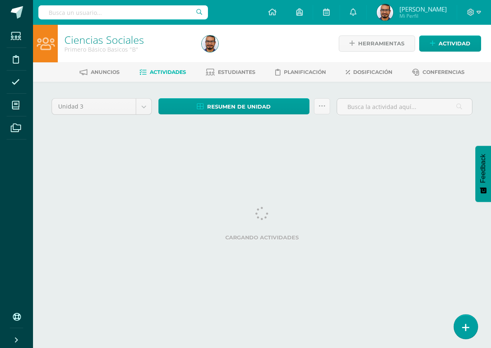
click at [462, 326] on link at bounding box center [466, 327] width 24 height 24
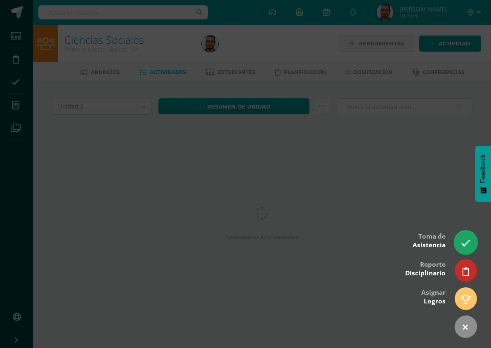
click at [468, 234] on link at bounding box center [466, 242] width 24 height 24
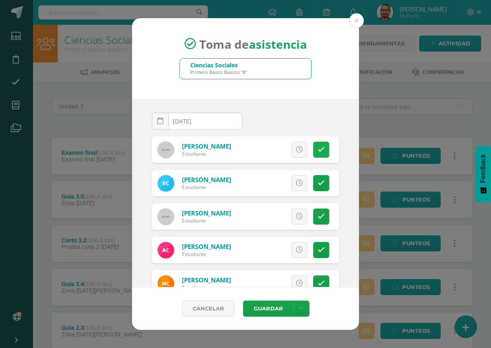
click at [318, 148] on link at bounding box center [321, 150] width 16 height 16
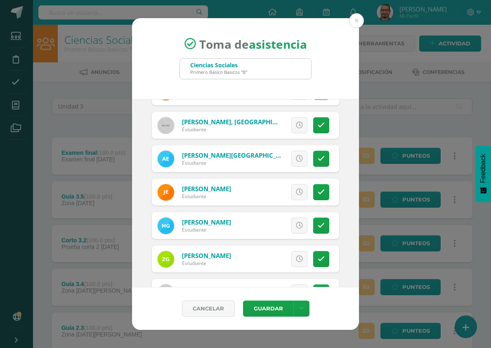
scroll to position [206, 0]
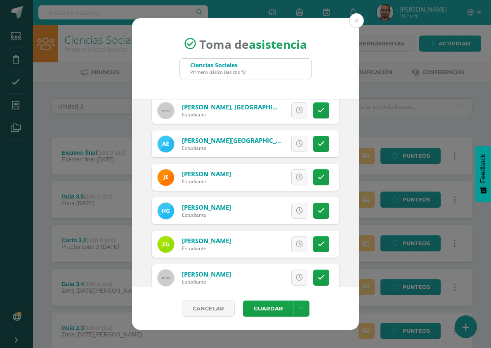
click at [325, 212] on div "Excusa Detalles sobre excusa: Añadir excusa a todas las inasistencias del día C…" at bounding box center [279, 210] width 119 height 27
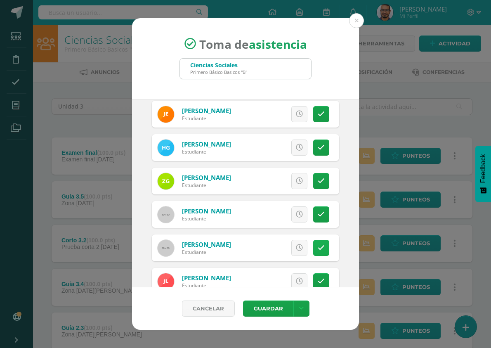
scroll to position [289, 0]
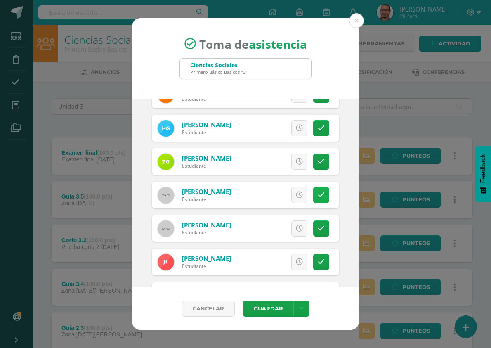
click at [318, 195] on link at bounding box center [321, 195] width 16 height 16
click at [274, 200] on span "Excusa" at bounding box center [285, 194] width 23 height 15
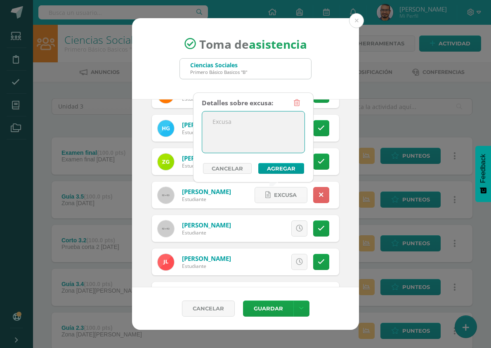
click at [288, 146] on textarea at bounding box center [253, 131] width 102 height 41
type textarea "."
click at [276, 167] on button "Agregar" at bounding box center [281, 168] width 46 height 11
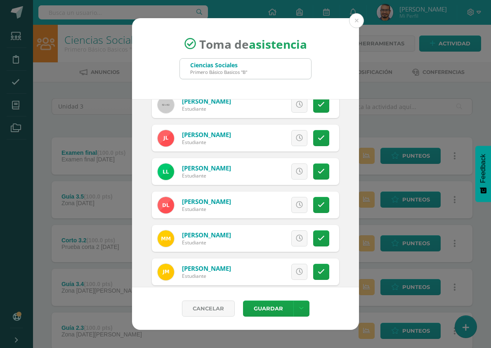
scroll to position [454, 0]
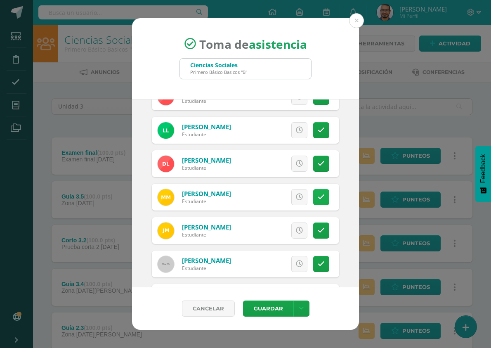
click at [318, 199] on icon at bounding box center [321, 197] width 7 height 7
drag, startPoint x: 270, startPoint y: 197, endPoint x: 268, endPoint y: 187, distance: 9.7
click at [274, 197] on span "Excusa" at bounding box center [285, 196] width 23 height 15
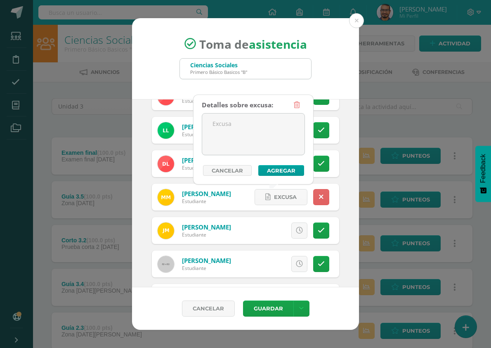
click at [273, 110] on div "Detalles sobre excusa:" at bounding box center [237, 105] width 71 height 16
click at [278, 137] on textarea at bounding box center [253, 134] width 102 height 41
type textarea "."
click at [281, 173] on button "Agregar" at bounding box center [281, 170] width 46 height 11
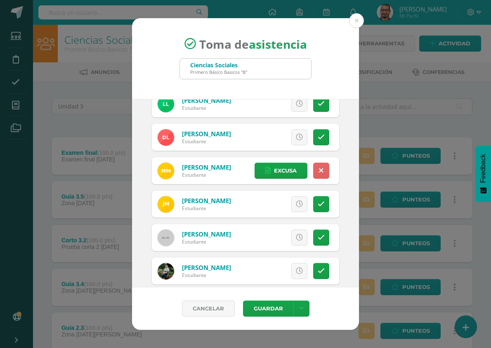
scroll to position [495, 0]
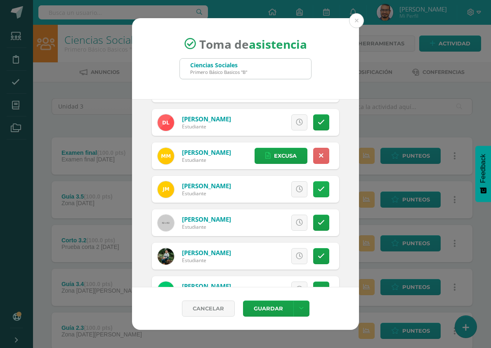
click at [317, 193] on link at bounding box center [321, 189] width 16 height 16
click at [274, 183] on span "Excusa" at bounding box center [285, 189] width 23 height 15
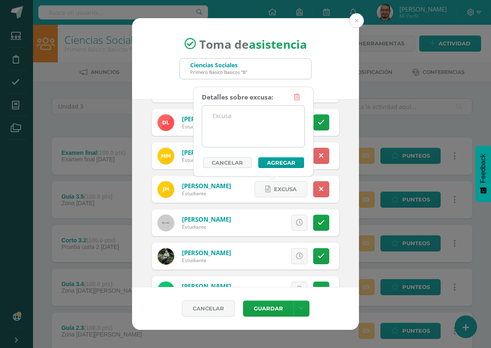
click at [271, 133] on textarea at bounding box center [253, 126] width 102 height 41
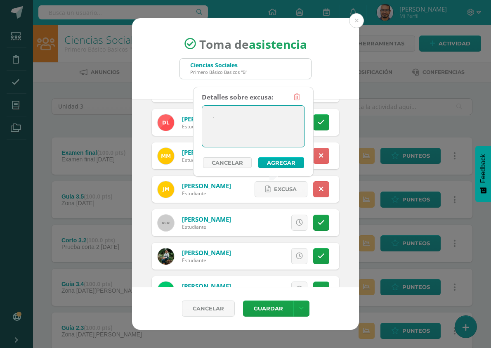
type textarea "."
click at [287, 161] on button "Agregar" at bounding box center [281, 162] width 46 height 11
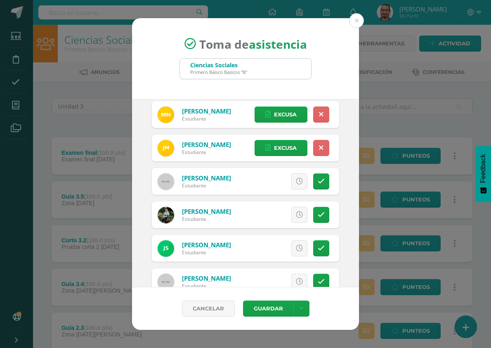
scroll to position [578, 0]
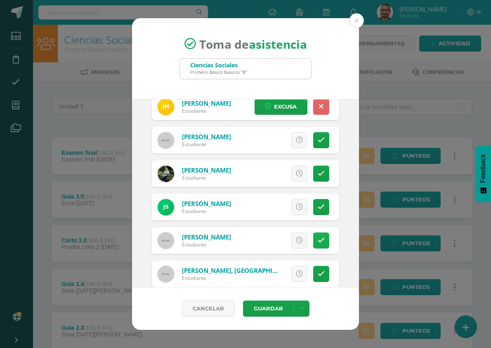
click at [319, 234] on link at bounding box center [321, 240] width 16 height 16
click at [265, 240] on link "Excusa" at bounding box center [281, 240] width 53 height 16
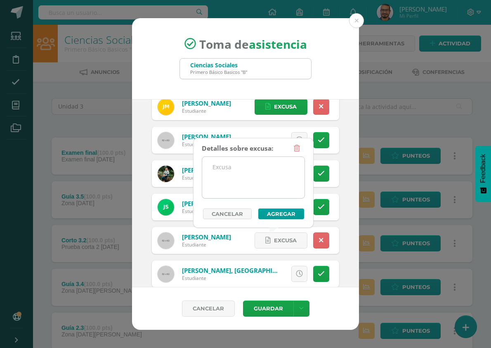
click at [256, 169] on textarea at bounding box center [253, 177] width 102 height 41
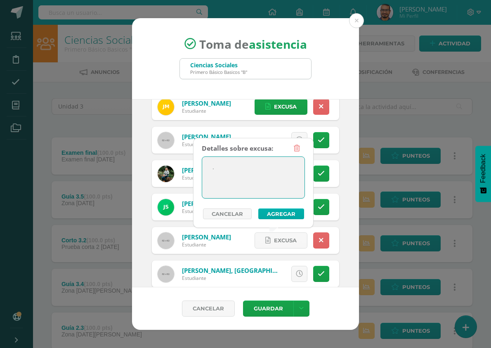
type textarea "."
click at [290, 211] on button "Agregar" at bounding box center [281, 213] width 46 height 11
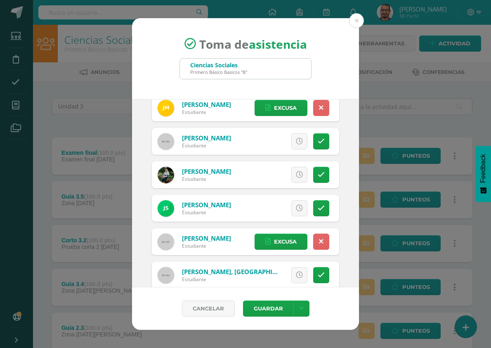
scroll to position [592, 0]
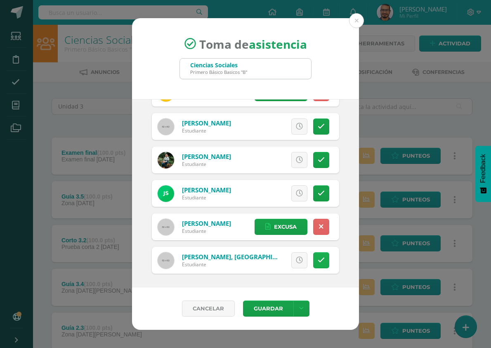
click at [317, 264] on link at bounding box center [321, 260] width 16 height 16
click at [280, 265] on span "Excusa" at bounding box center [285, 260] width 23 height 15
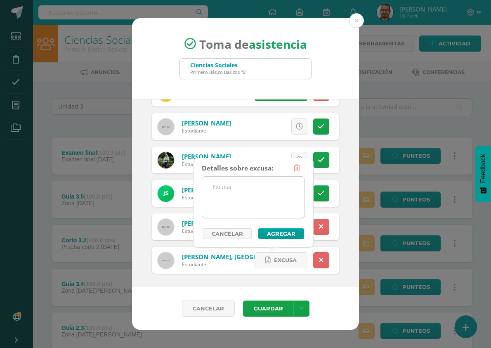
click at [276, 202] on textarea at bounding box center [253, 197] width 102 height 41
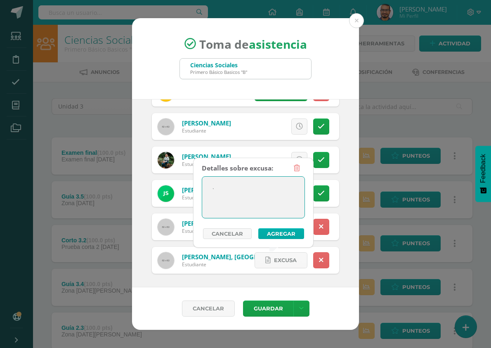
type textarea "."
click at [295, 230] on button "Agregar" at bounding box center [281, 233] width 46 height 11
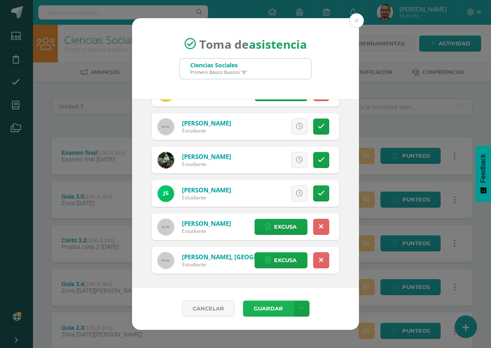
click at [270, 310] on button "Guardar" at bounding box center [268, 309] width 50 height 16
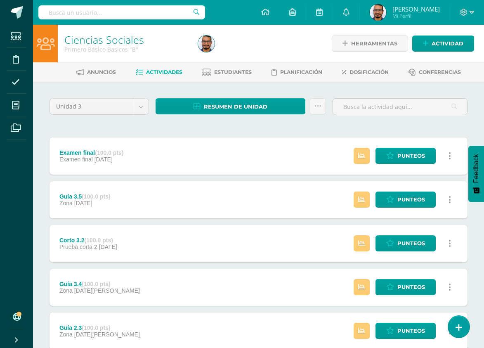
click at [271, 88] on div "Unidad 3 Unidad 1 Unidad 2 Unidad 3 Unidad 4 Resumen de unidad Descargar como H…" at bounding box center [258, 309] width 451 height 454
click at [126, 87] on div "Unidad 3 Unidad 1 Unidad 2 Unidad 3 Unidad 4 Resumen de unidad Descargar como H…" at bounding box center [258, 309] width 451 height 454
click at [235, 85] on div "Unidad 3 Unidad 1 Unidad 2 Unidad 3 Unidad 4 Resumen de unidad Descargar como H…" at bounding box center [258, 309] width 451 height 454
click at [270, 17] on span at bounding box center [265, 12] width 8 height 9
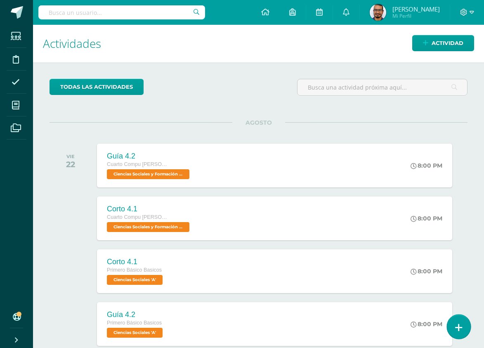
click at [460, 325] on icon at bounding box center [458, 327] width 7 height 9
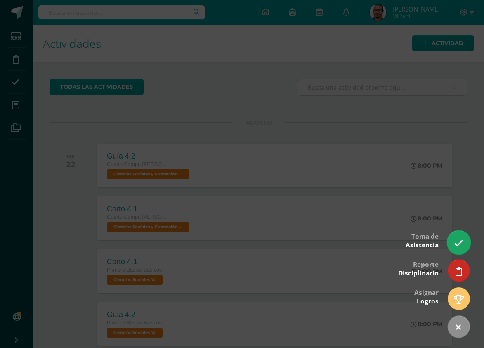
click at [464, 242] on link at bounding box center [459, 242] width 24 height 24
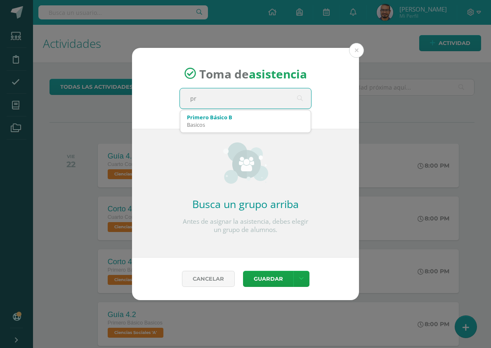
type input "p"
type input "cultura"
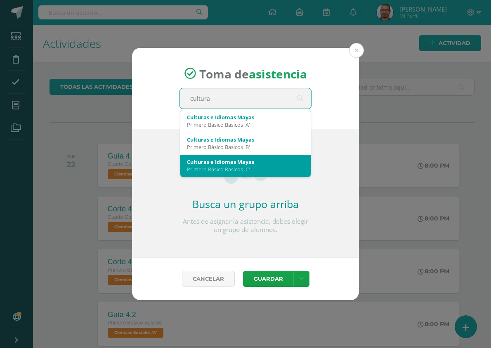
click at [241, 166] on div "Primero Básico Basicos 'C'" at bounding box center [245, 169] width 117 height 7
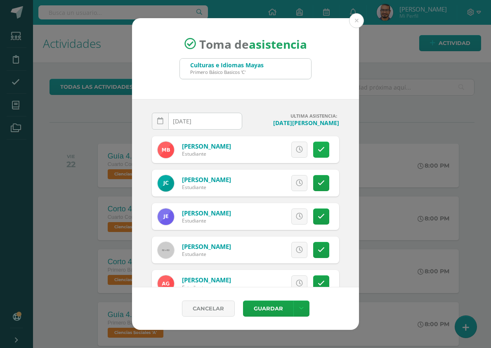
click at [318, 146] on icon at bounding box center [321, 149] width 7 height 7
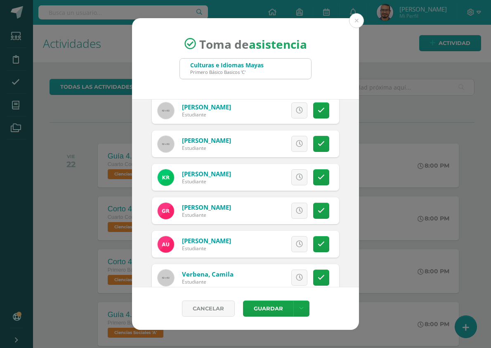
scroll to position [658, 0]
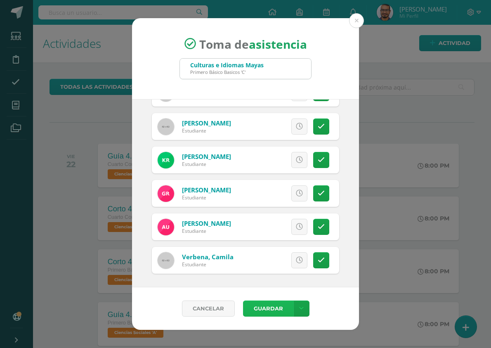
click at [279, 304] on button "Guardar" at bounding box center [268, 309] width 50 height 16
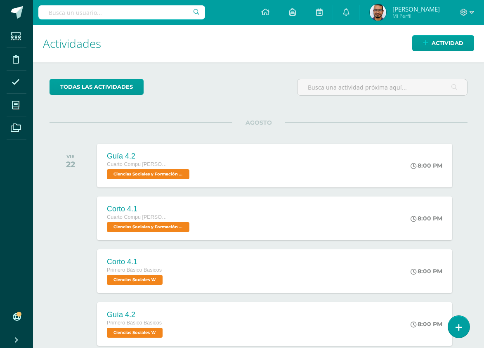
click at [46, 109] on div "todas las Actividades No tienes actividades Échale un vistazo a los demás perío…" at bounding box center [258, 282] width 451 height 441
click at [56, 247] on div "AGOSTO VIE 22 Guía 4.2 Cuarto Compu [PERSON_NAME]. C.C.L.L. en Computación Cien…" at bounding box center [259, 287] width 418 height 331
click at [57, 323] on div at bounding box center [73, 324] width 46 height 44
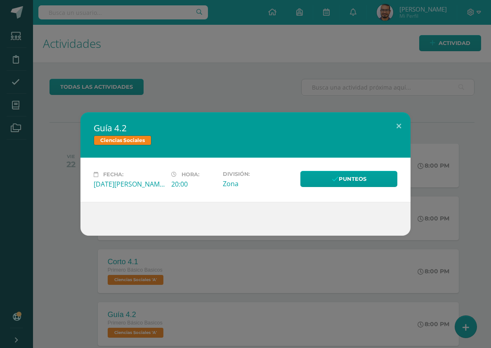
drag, startPoint x: 208, startPoint y: 103, endPoint x: 216, endPoint y: 103, distance: 8.3
click at [209, 103] on div "Guía 4.2 Ciencias Sociales Fecha: [DATE][PERSON_NAME] Hora: 20:00 División: Zona" at bounding box center [245, 174] width 491 height 348
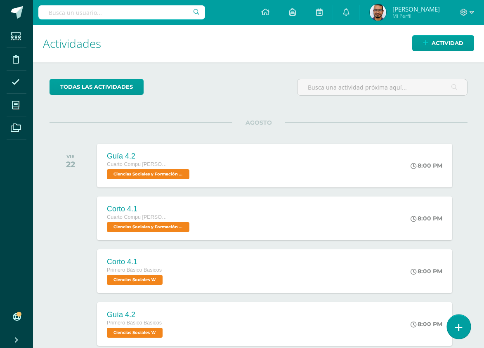
click at [458, 330] on icon at bounding box center [458, 327] width 7 height 9
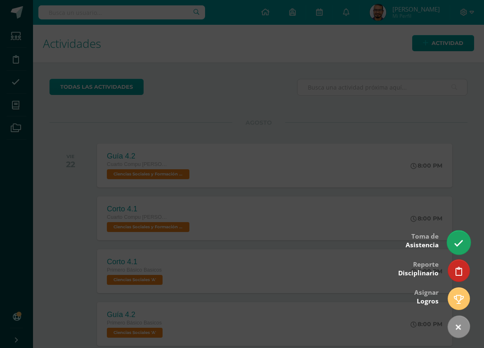
click at [466, 248] on link at bounding box center [459, 242] width 24 height 24
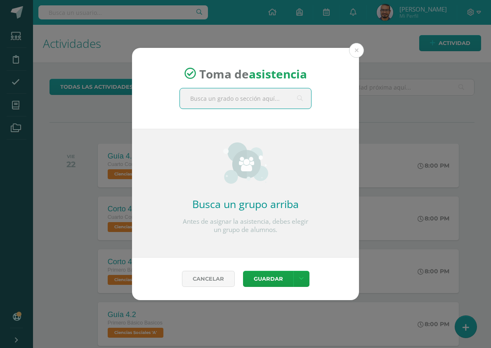
click at [245, 100] on input "text" at bounding box center [245, 98] width 131 height 20
type input "primero"
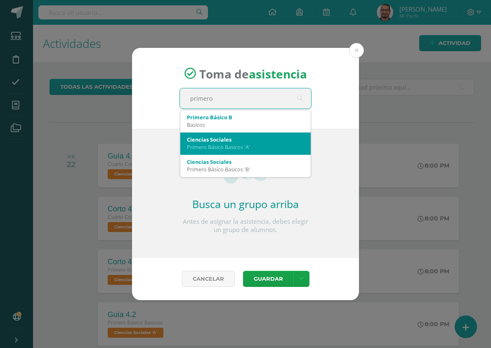
click at [260, 141] on div "Ciencias Sociales" at bounding box center [245, 139] width 117 height 7
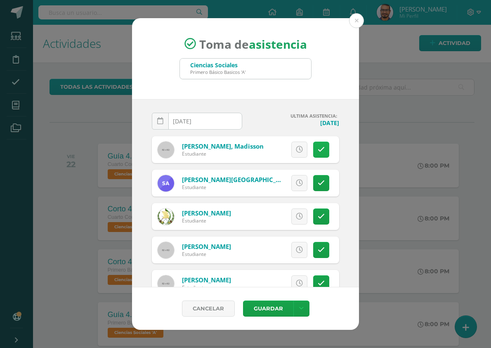
type input "[DATE]"
click at [313, 151] on link at bounding box center [321, 150] width 16 height 16
click at [274, 150] on span "Excusa" at bounding box center [285, 149] width 23 height 15
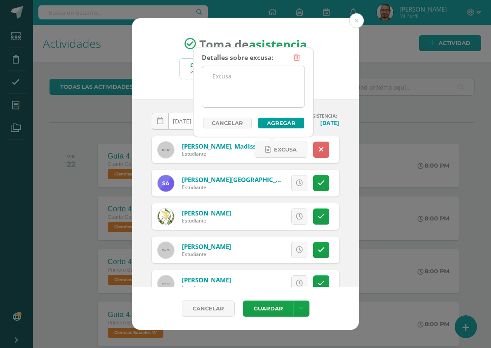
click at [266, 84] on textarea at bounding box center [253, 86] width 102 height 41
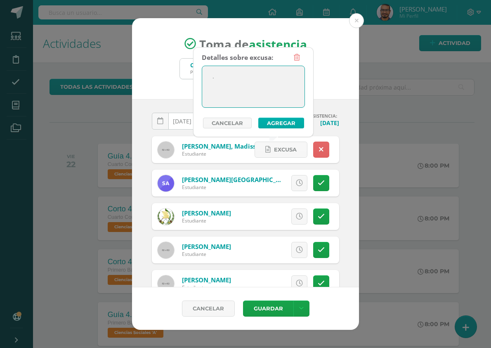
type textarea "."
click at [272, 121] on button "Agregar" at bounding box center [281, 123] width 46 height 11
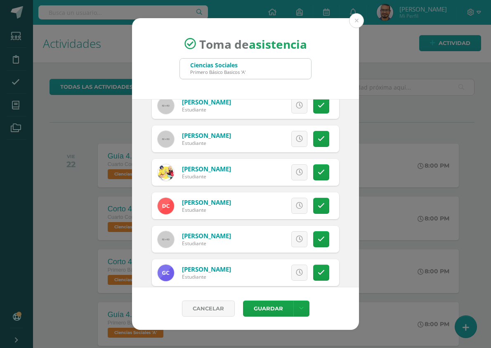
scroll to position [165, 0]
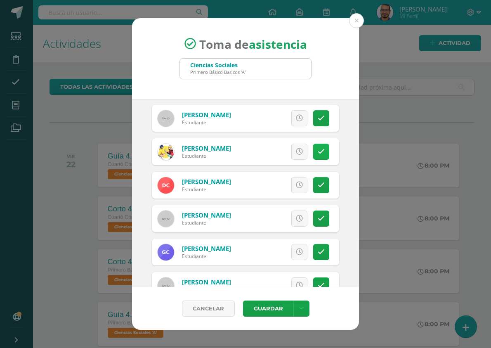
click at [318, 151] on icon at bounding box center [321, 151] width 7 height 7
click at [274, 156] on span "Excusa" at bounding box center [285, 151] width 23 height 15
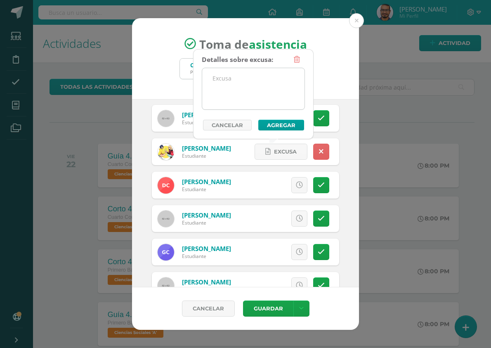
click at [258, 104] on textarea at bounding box center [253, 88] width 102 height 41
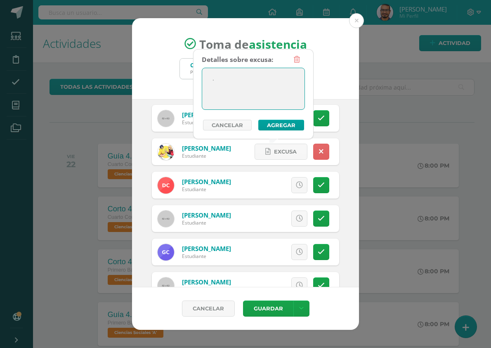
type textarea "."
click at [285, 131] on div "Detalles sobre excusa: . Añadir excusa a todas las inasistencias del día Cancel…" at bounding box center [253, 94] width 121 height 90
click at [287, 128] on button "Agregar" at bounding box center [281, 125] width 46 height 11
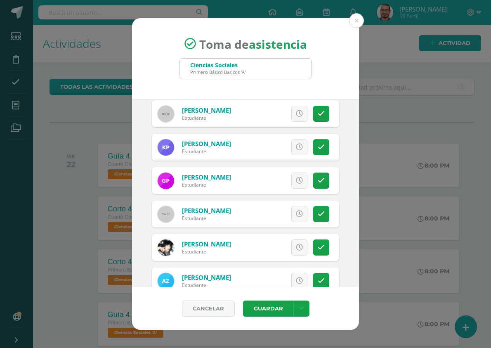
scroll to position [625, 0]
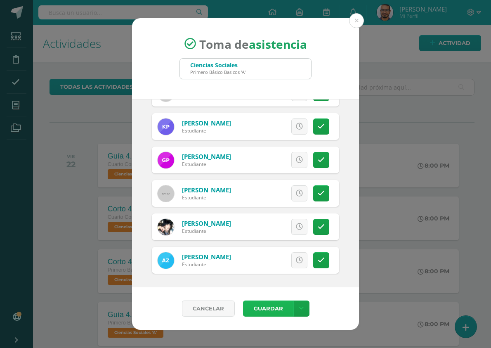
click at [271, 304] on button "Guardar" at bounding box center [268, 309] width 50 height 16
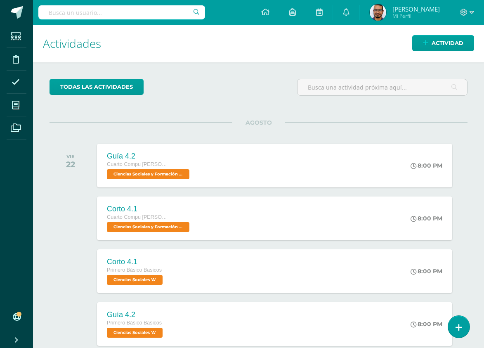
click at [259, 90] on div "todas las Actividades" at bounding box center [258, 91] width 425 height 24
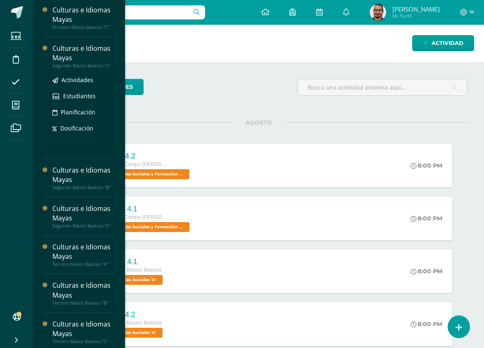
scroll to position [124, 0]
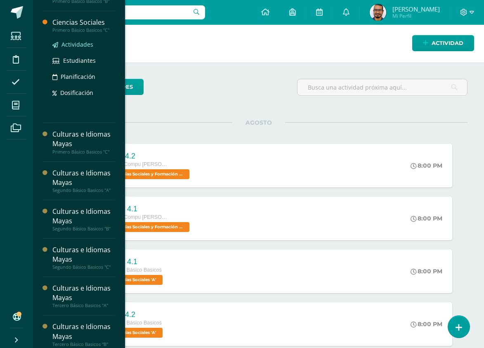
click at [83, 42] on span "Actividades" at bounding box center [78, 44] width 32 height 8
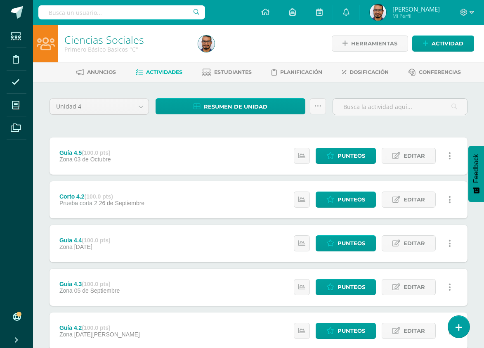
click at [69, 127] on div "Unidad 4 Unidad 1 Unidad 2 Unidad 3 Unidad 4 Resumen de unidad Descargar como H…" at bounding box center [258, 286] width 425 height 377
click at [270, 12] on icon at bounding box center [265, 11] width 8 height 7
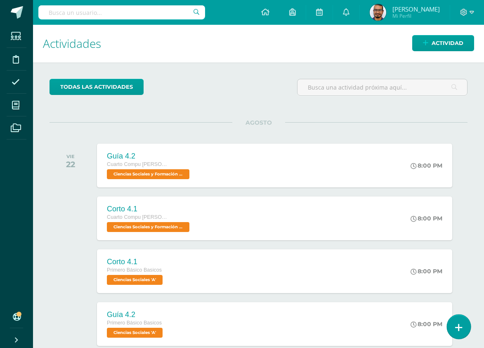
click at [461, 331] on icon at bounding box center [458, 327] width 7 height 9
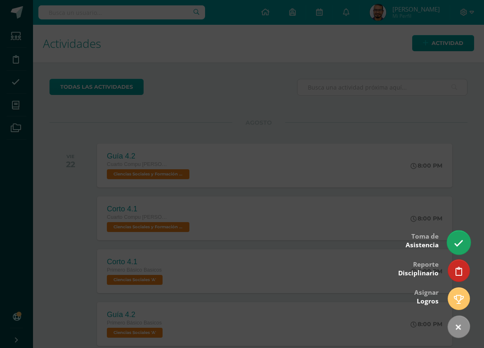
click at [454, 239] on icon at bounding box center [458, 243] width 9 height 9
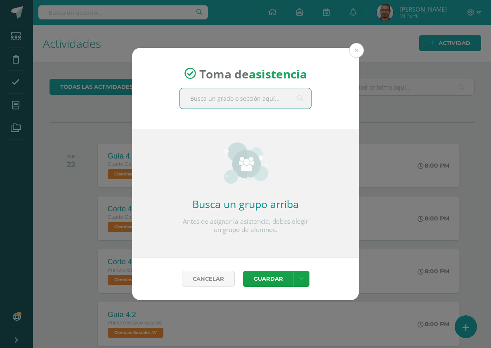
click at [268, 93] on input "text" at bounding box center [245, 98] width 131 height 20
type input "primero"
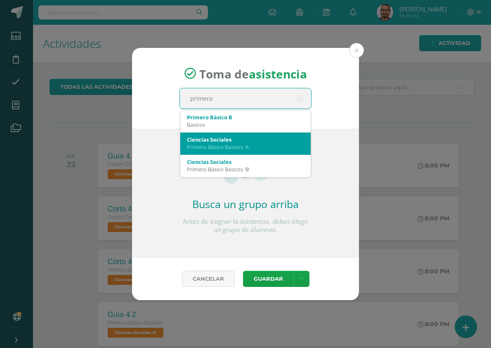
scroll to position [22, 0]
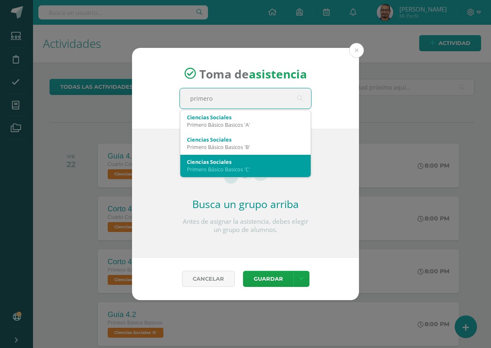
click at [266, 163] on div "Ciencias Sociales" at bounding box center [245, 161] width 117 height 7
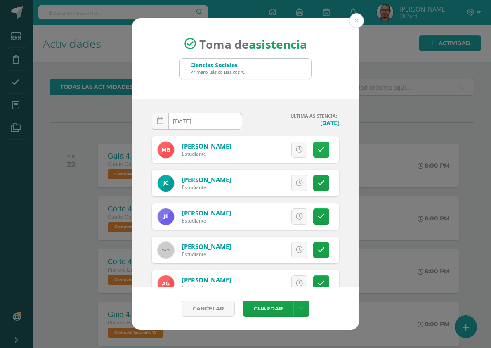
click at [318, 149] on icon at bounding box center [321, 149] width 7 height 7
click at [265, 149] on icon at bounding box center [267, 149] width 5 height 7
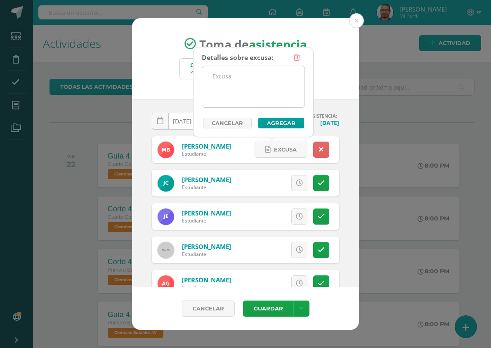
click at [260, 79] on textarea at bounding box center [253, 86] width 102 height 41
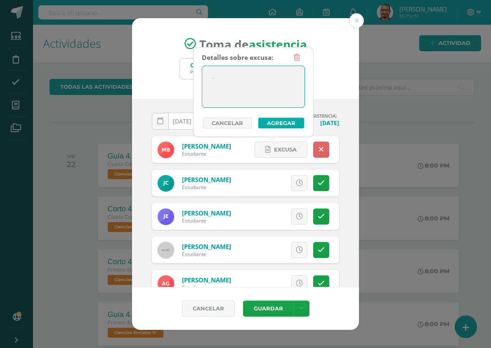
type textarea "."
click at [273, 119] on button "Agregar" at bounding box center [281, 123] width 46 height 11
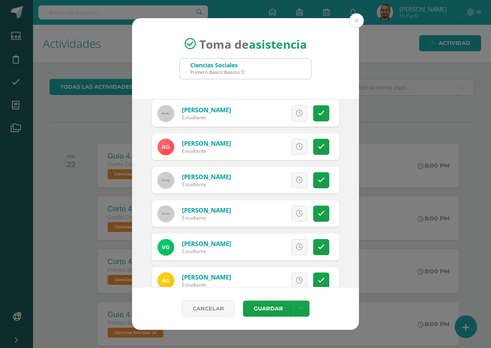
scroll to position [80, 0]
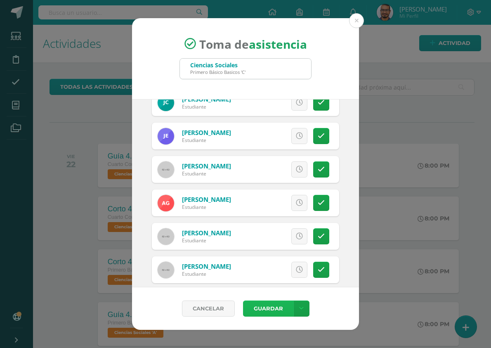
click at [272, 303] on button "Guardar" at bounding box center [268, 309] width 50 height 16
